Goal: Transaction & Acquisition: Purchase product/service

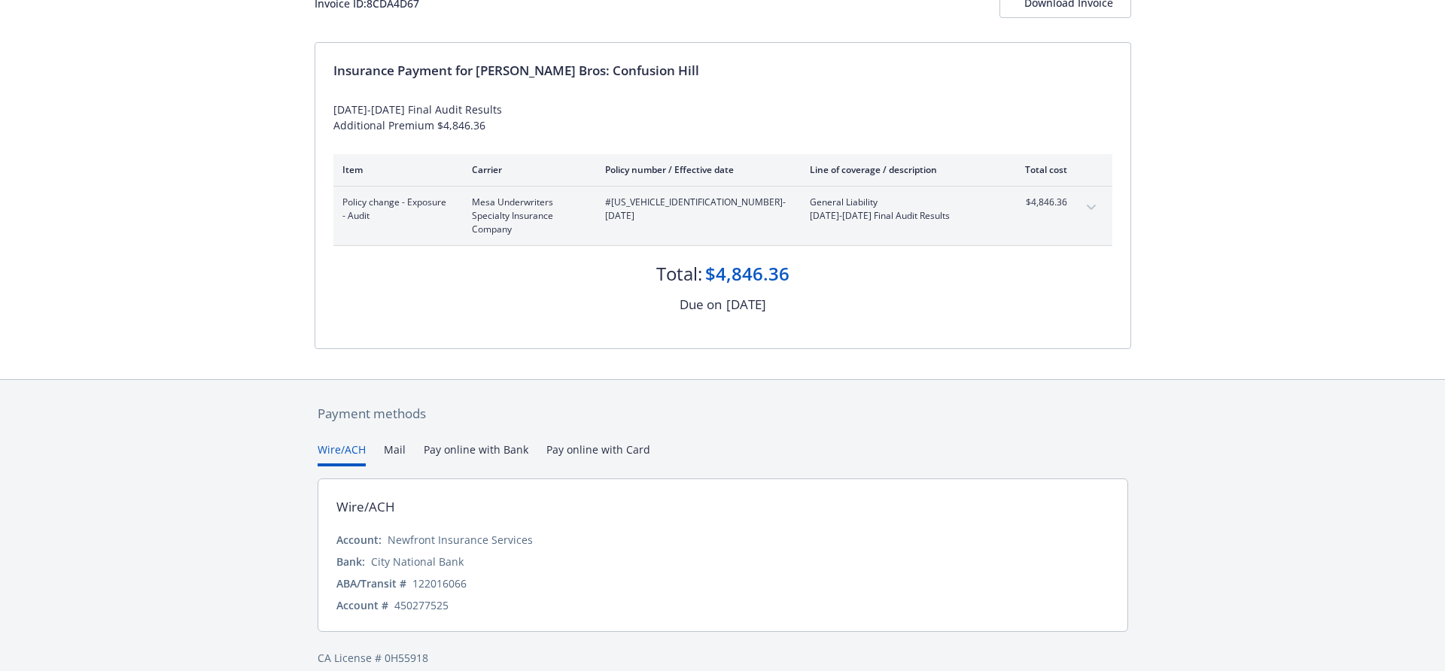
scroll to position [134, 0]
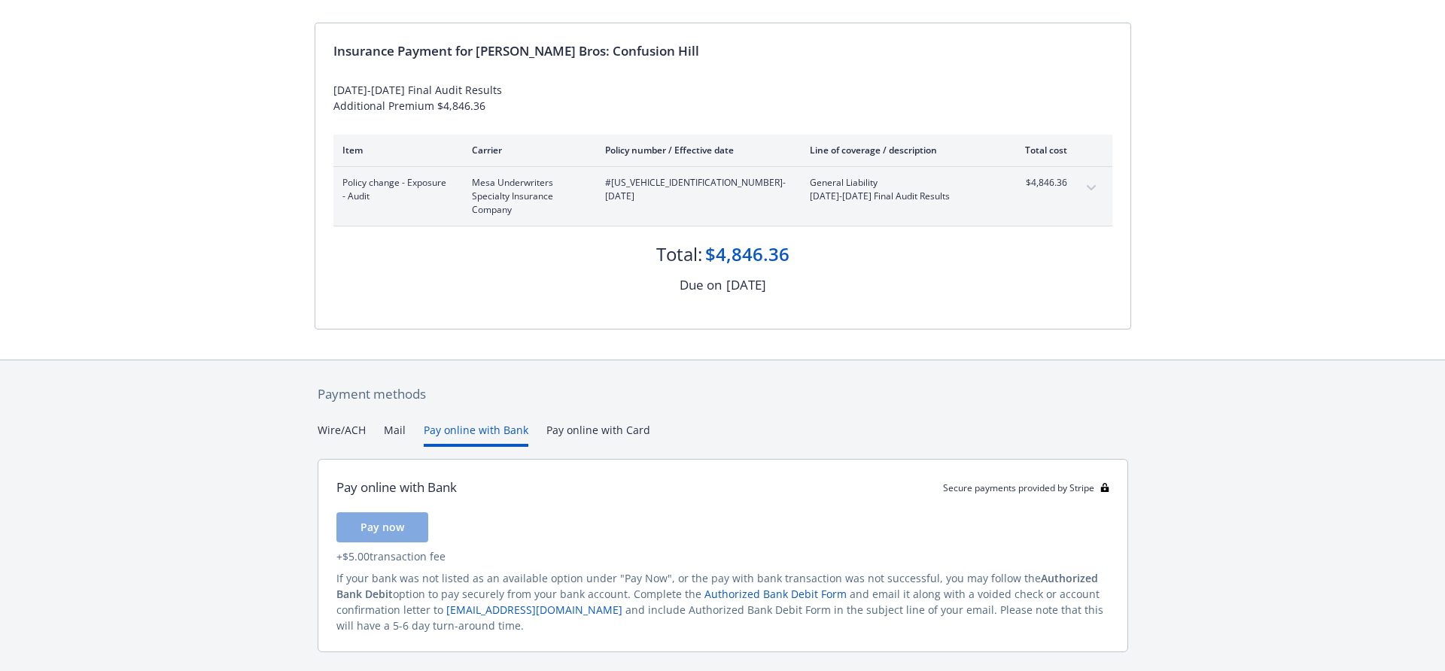
click at [479, 430] on button "Pay online with Bank" at bounding box center [476, 434] width 105 height 25
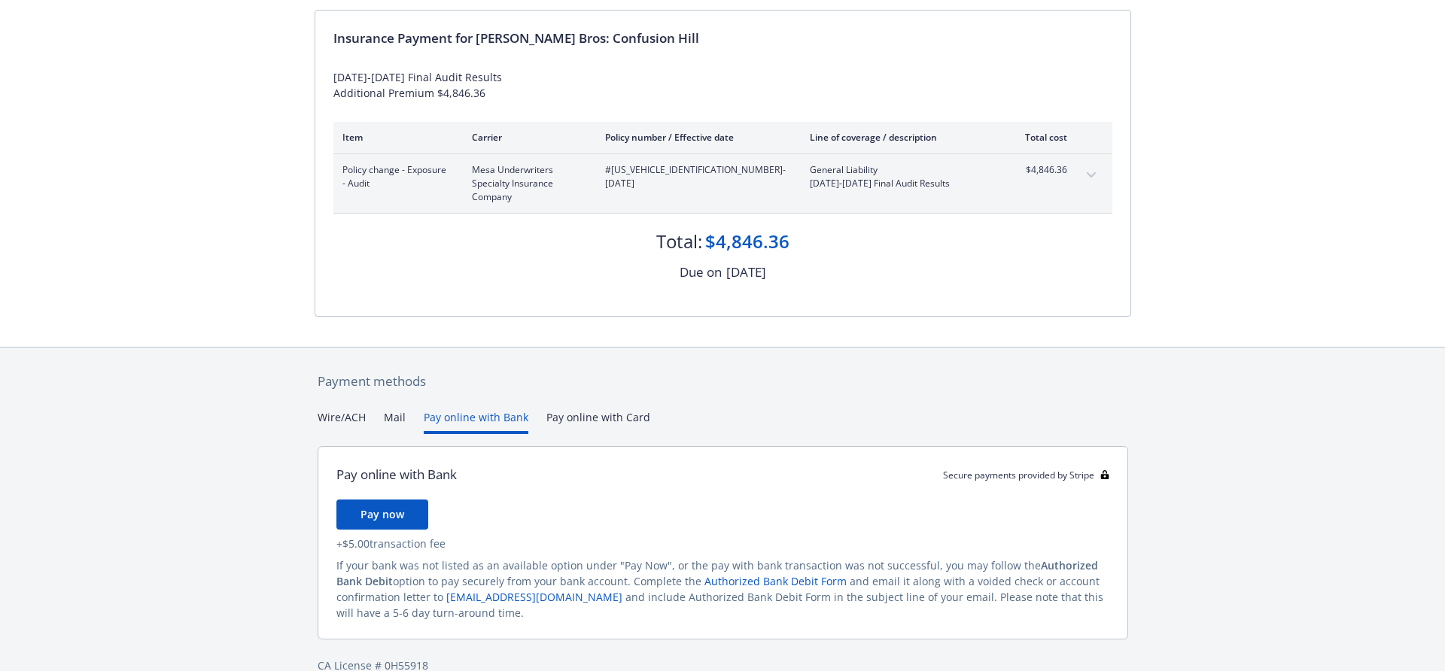
scroll to position [174, 0]
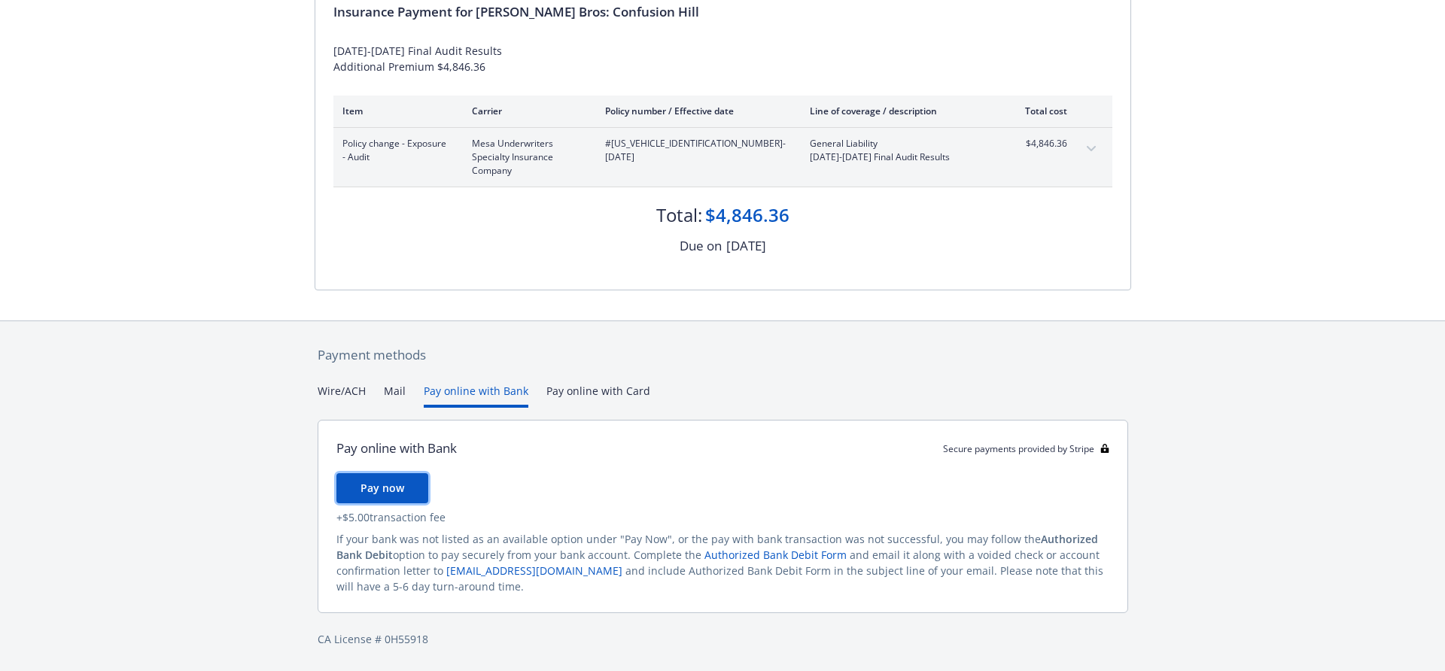
click at [387, 490] on span "Pay now" at bounding box center [382, 488] width 44 height 14
click at [394, 390] on button "Mail" at bounding box center [395, 395] width 22 height 25
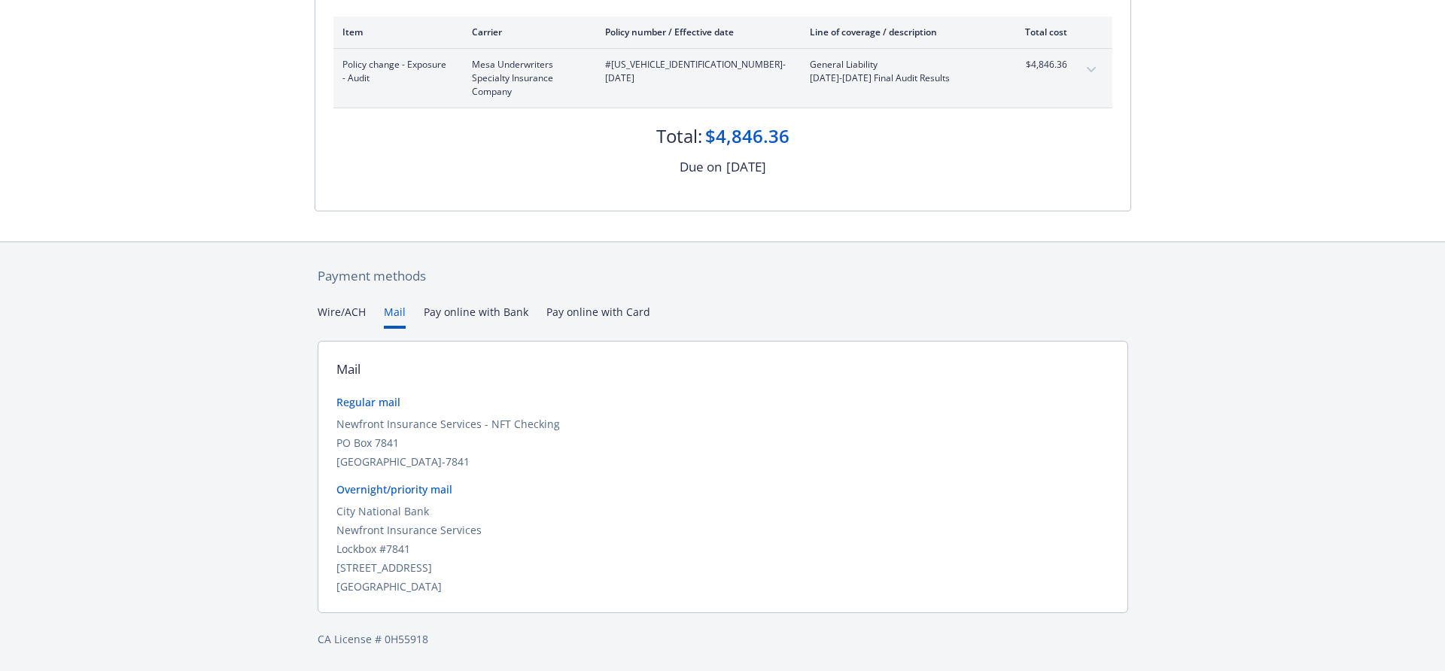
scroll to position [134, 0]
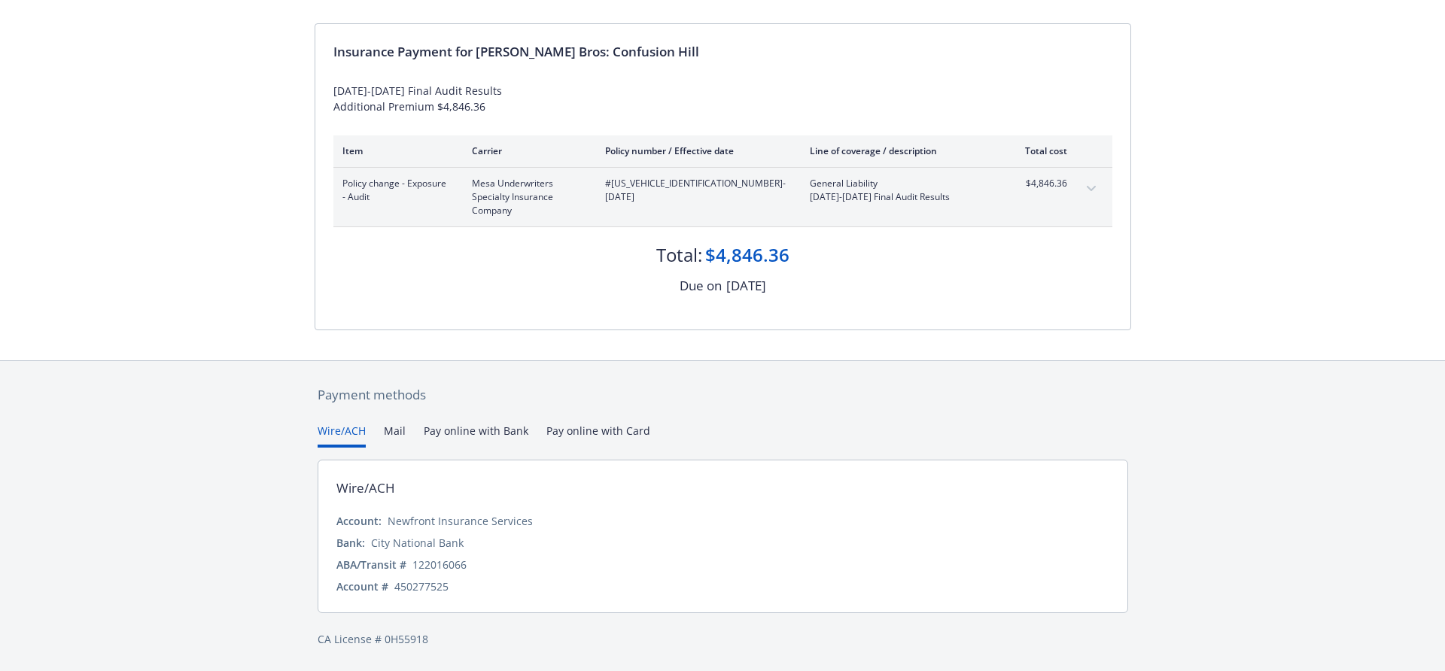
click at [333, 311] on div "Secure payments provided by Stripe Invoice ID: 8CDA4D67 Download Invoice Insura…" at bounding box center [722, 269] width 1445 height 804
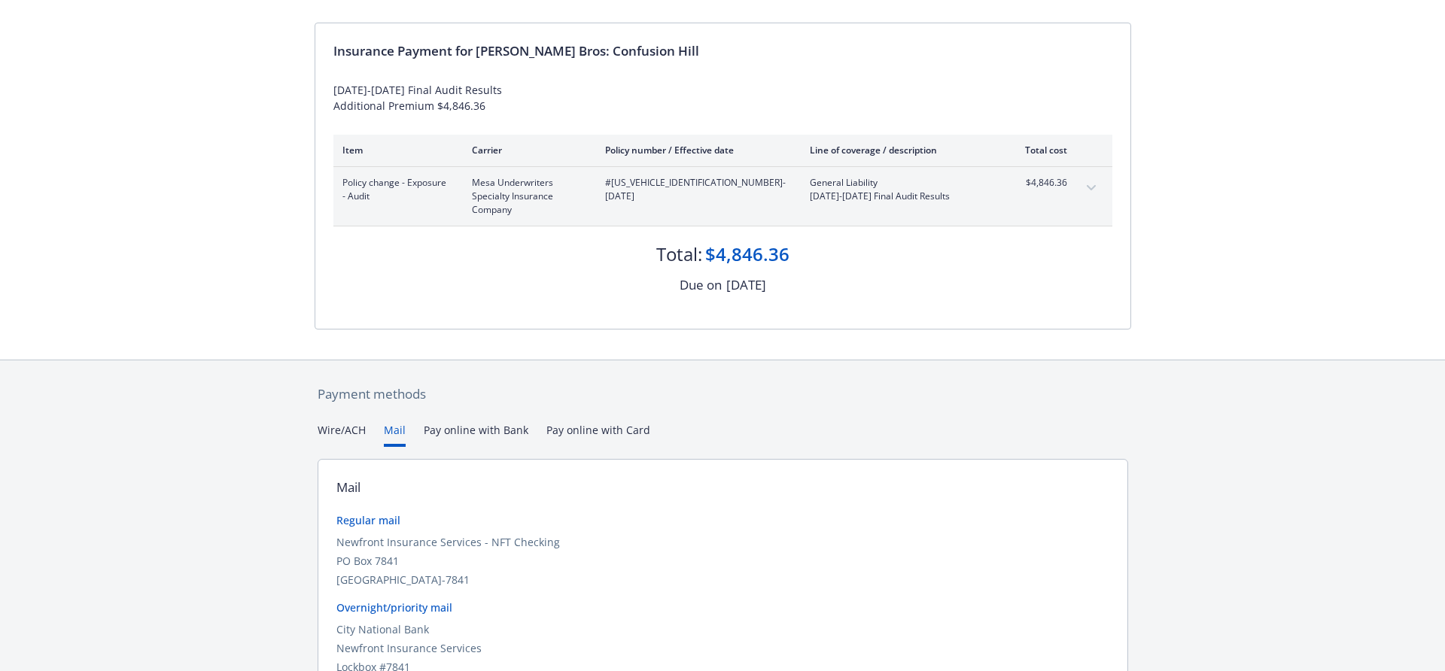
click at [395, 428] on button "Mail" at bounding box center [395, 434] width 22 height 25
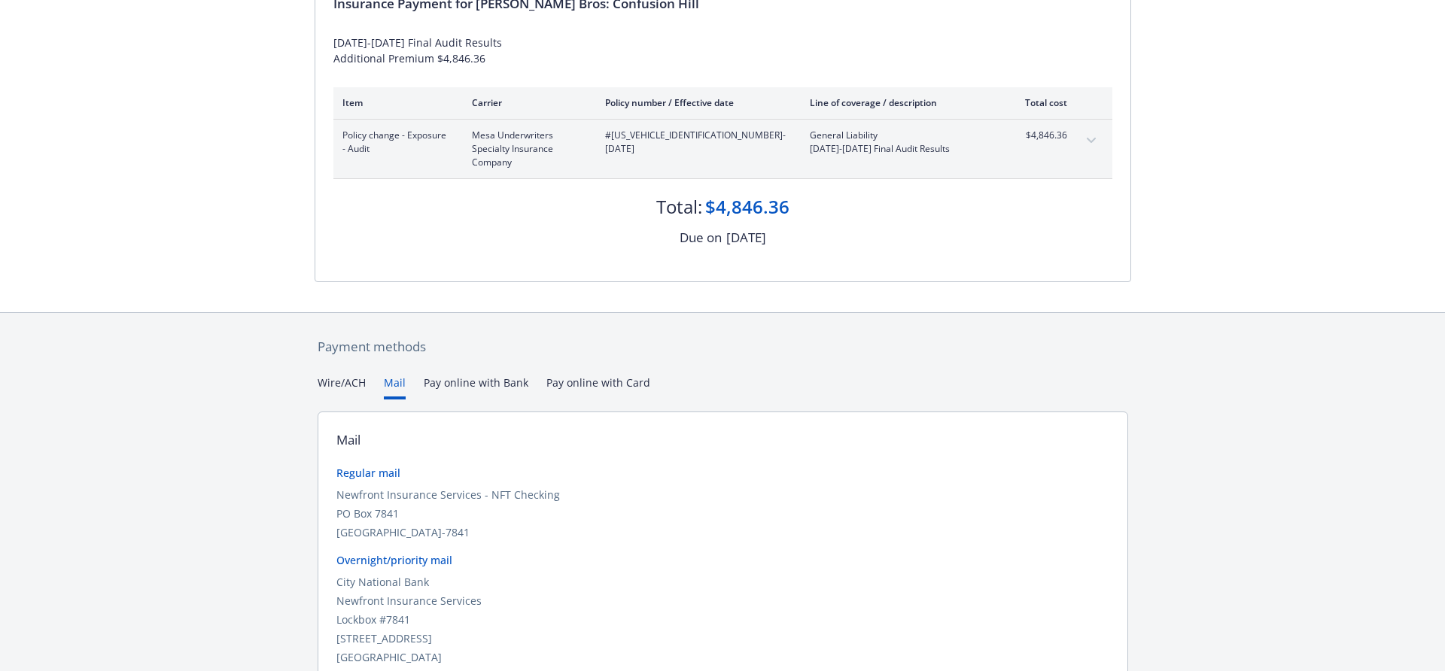
scroll to position [253, 0]
